Goal: Register for event/course

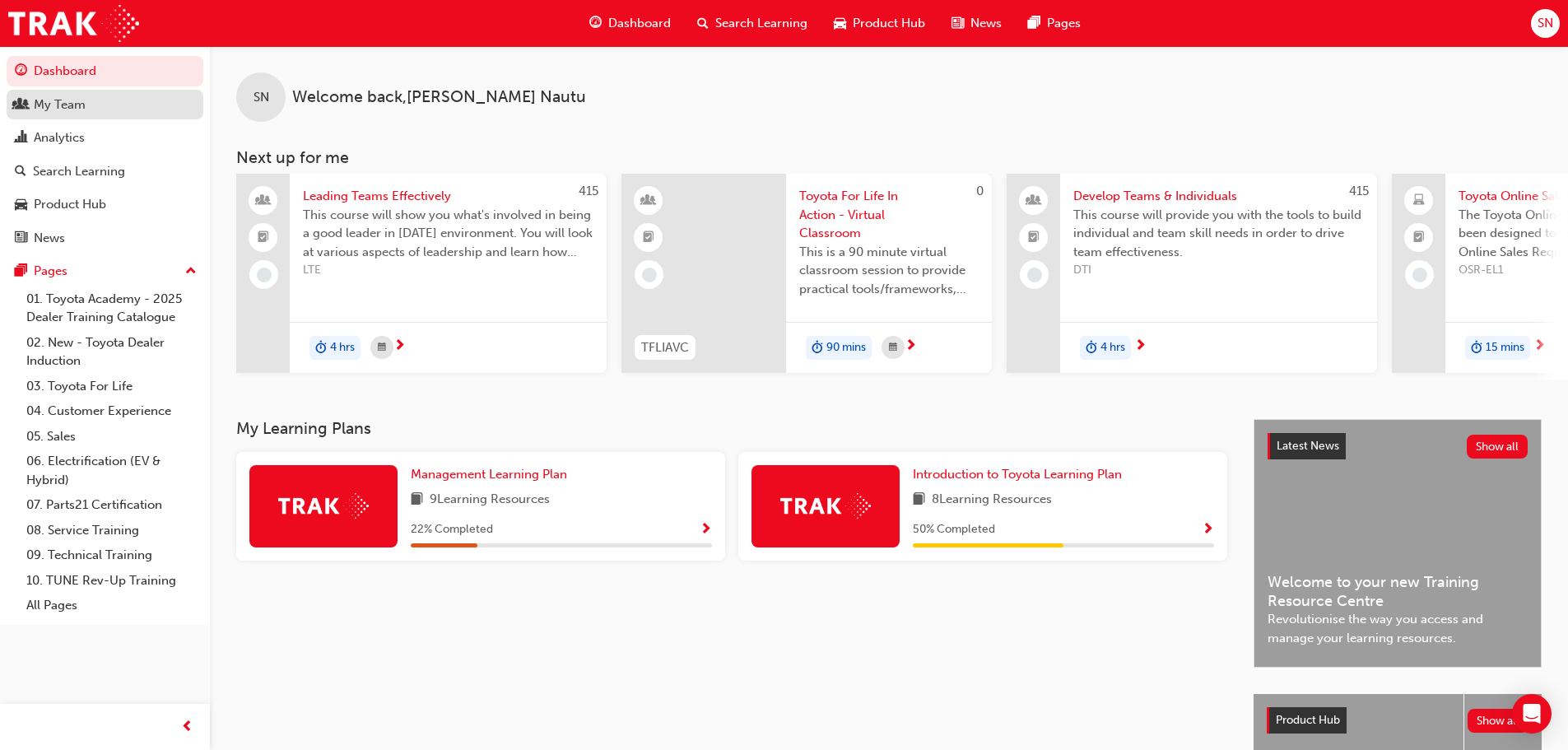
click at [77, 112] on div "My Team" at bounding box center [60, 105] width 52 height 19
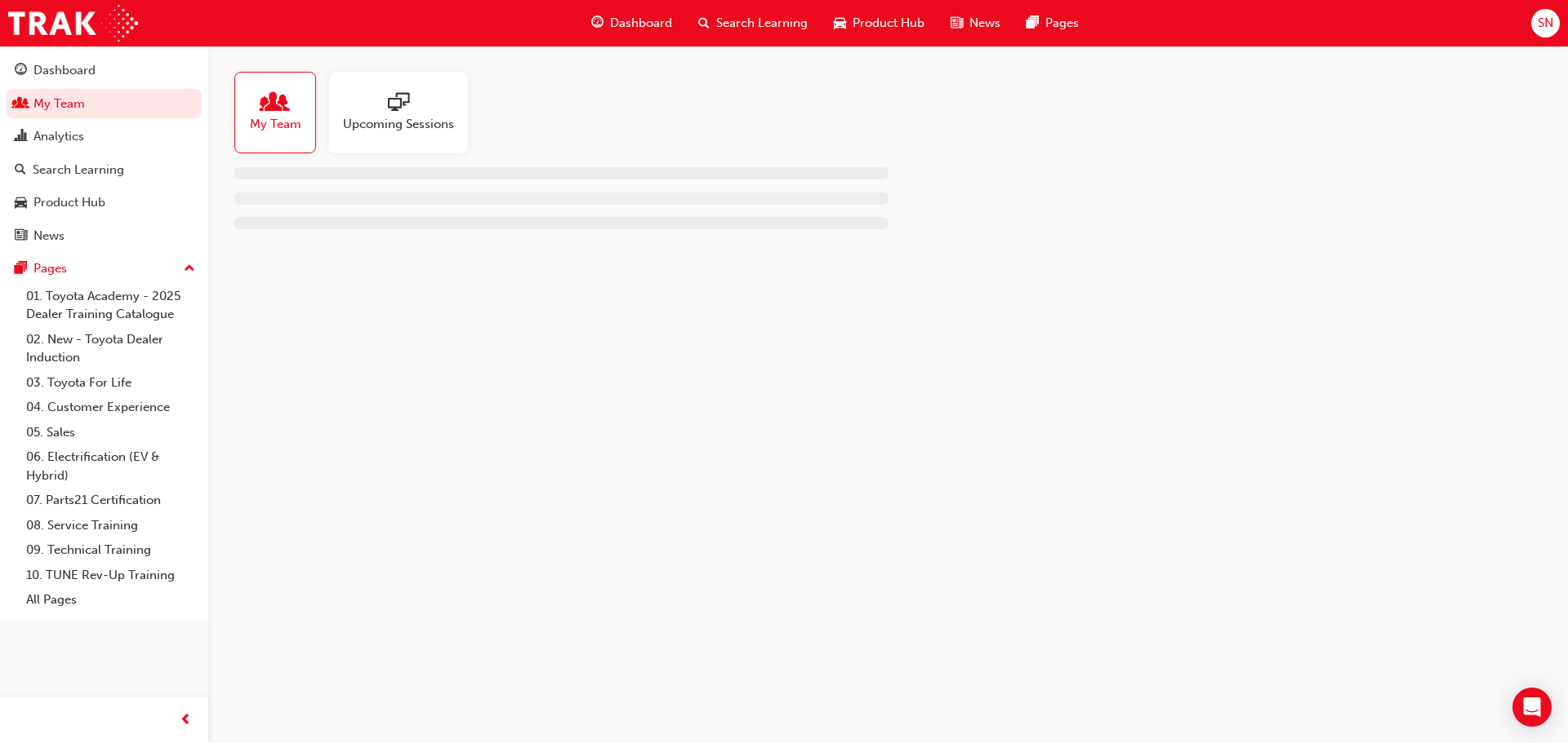
click at [338, 96] on div "Upcoming Sessions" at bounding box center [398, 113] width 138 height 82
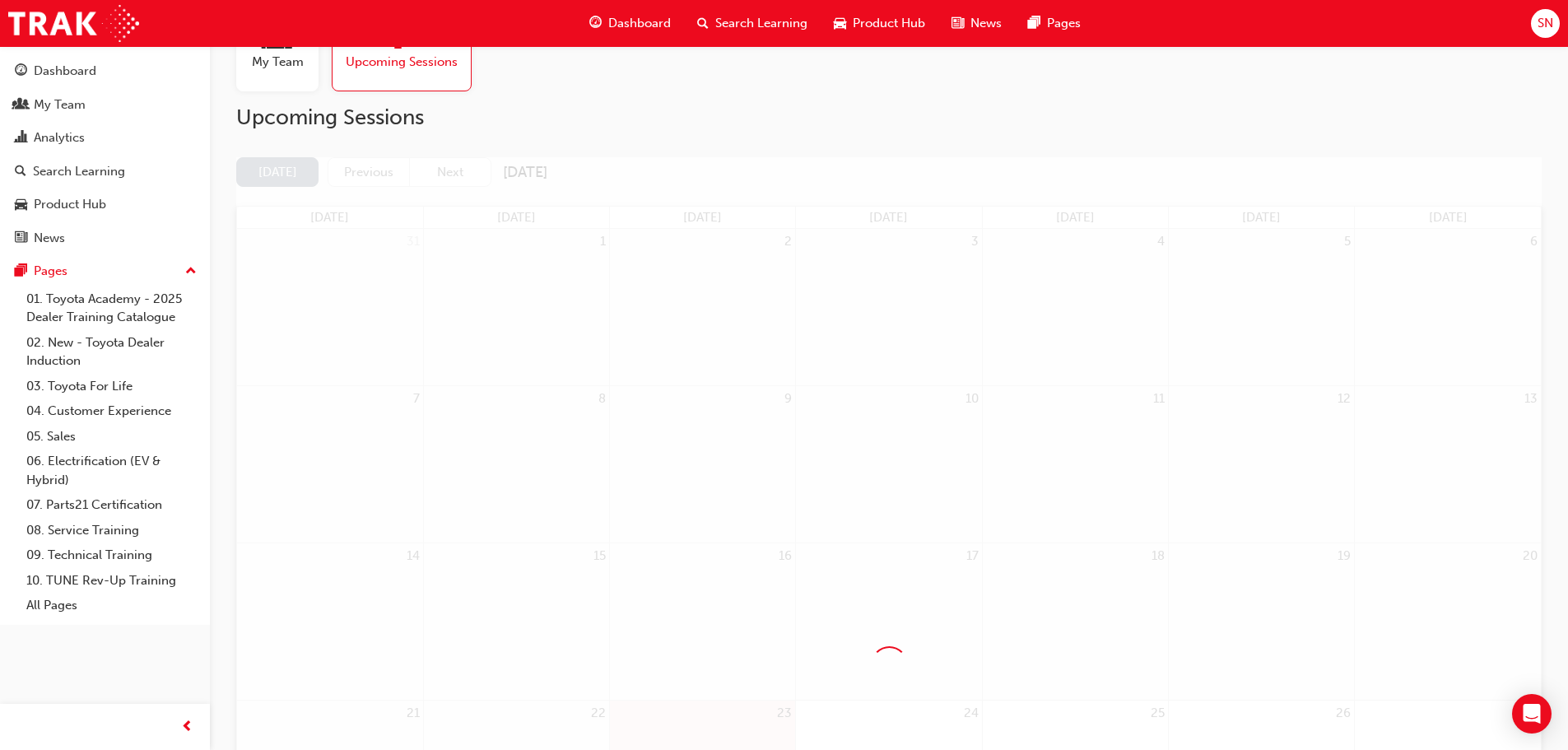
scroll to position [165, 0]
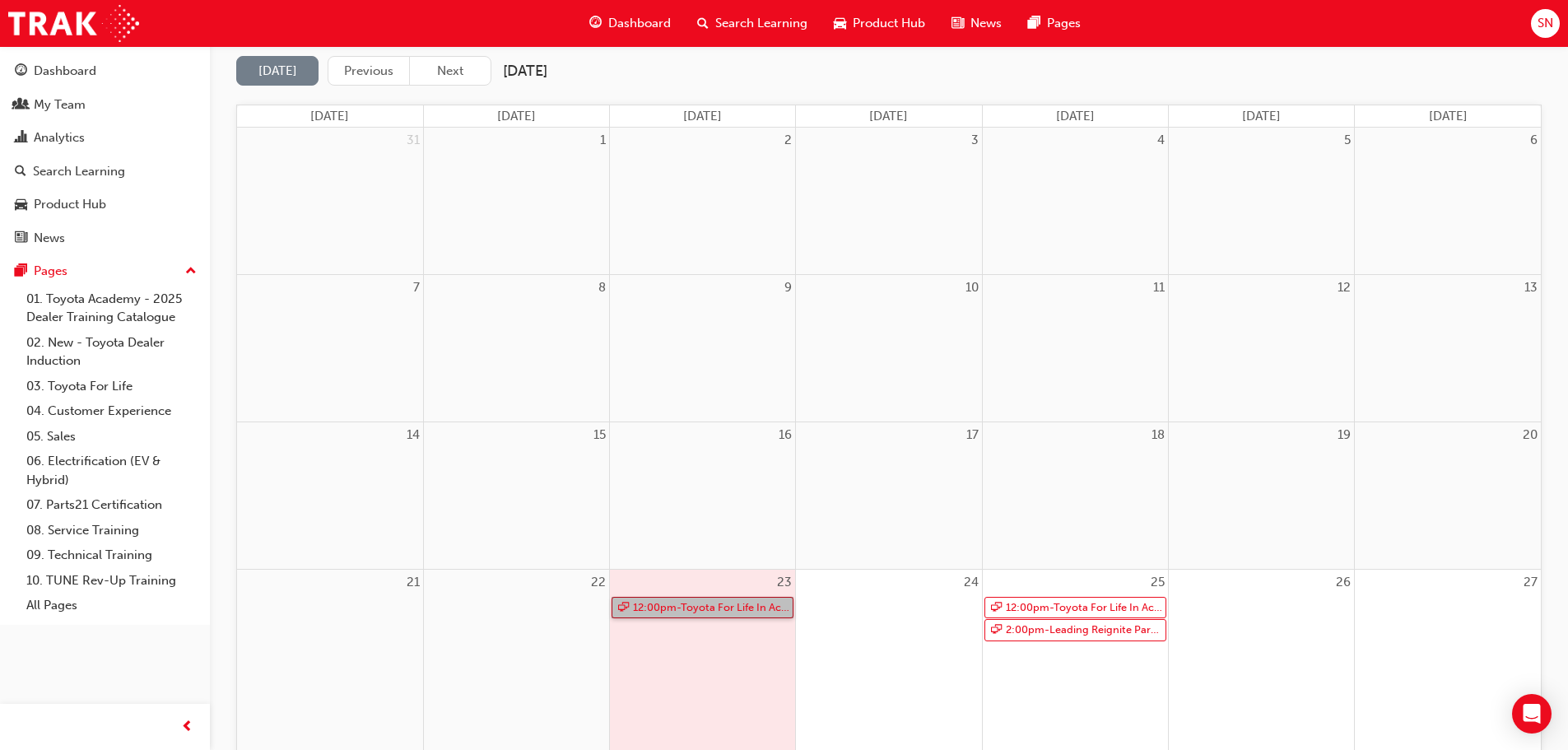
click at [757, 610] on link "12:00pm - Toyota For Life In Action - Virtual Classroom" at bounding box center [703, 608] width 182 height 22
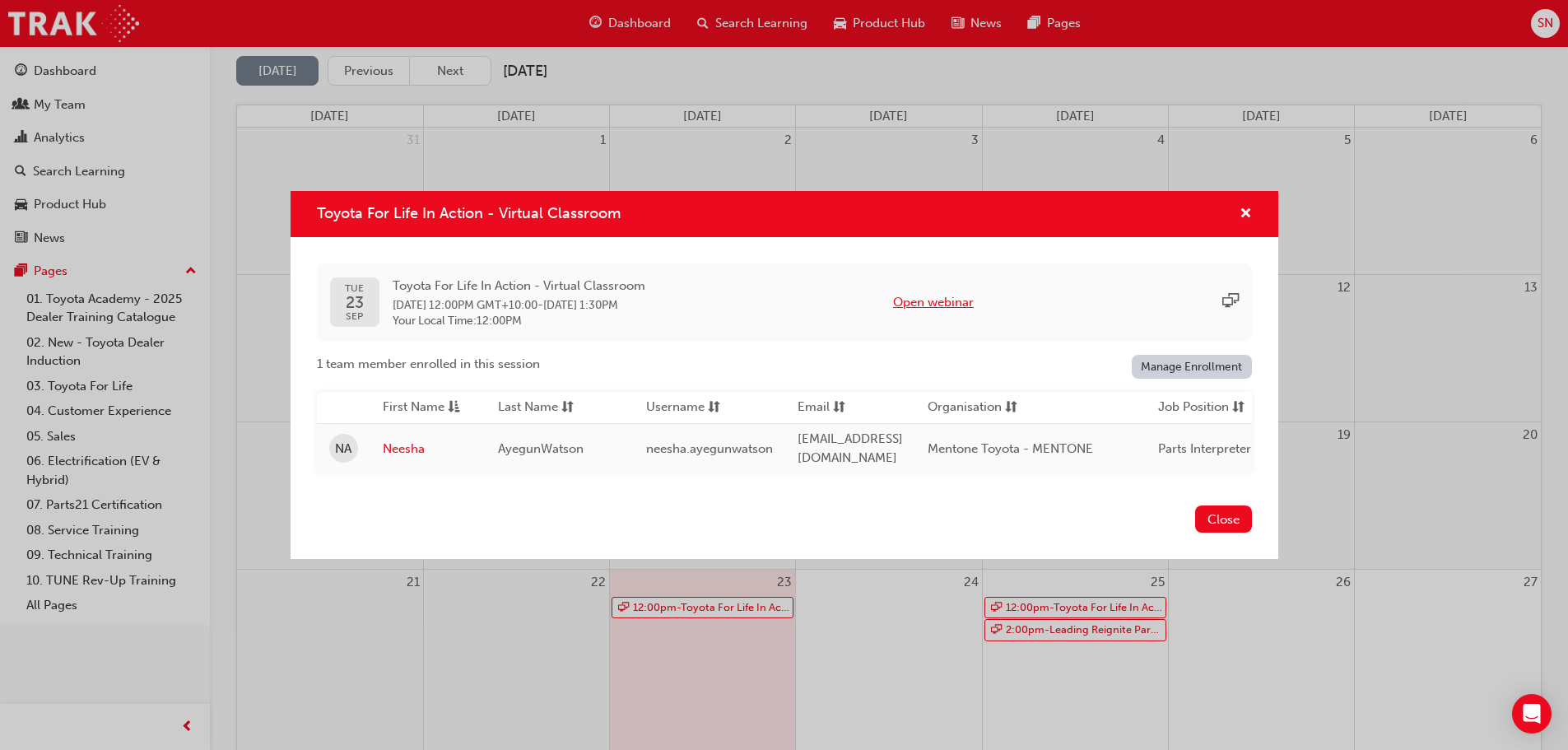
click at [974, 302] on button "Open webinar" at bounding box center [933, 302] width 81 height 19
click at [1240, 213] on span "cross-icon" at bounding box center [1246, 214] width 12 height 15
